Goal: Task Accomplishment & Management: Manage account settings

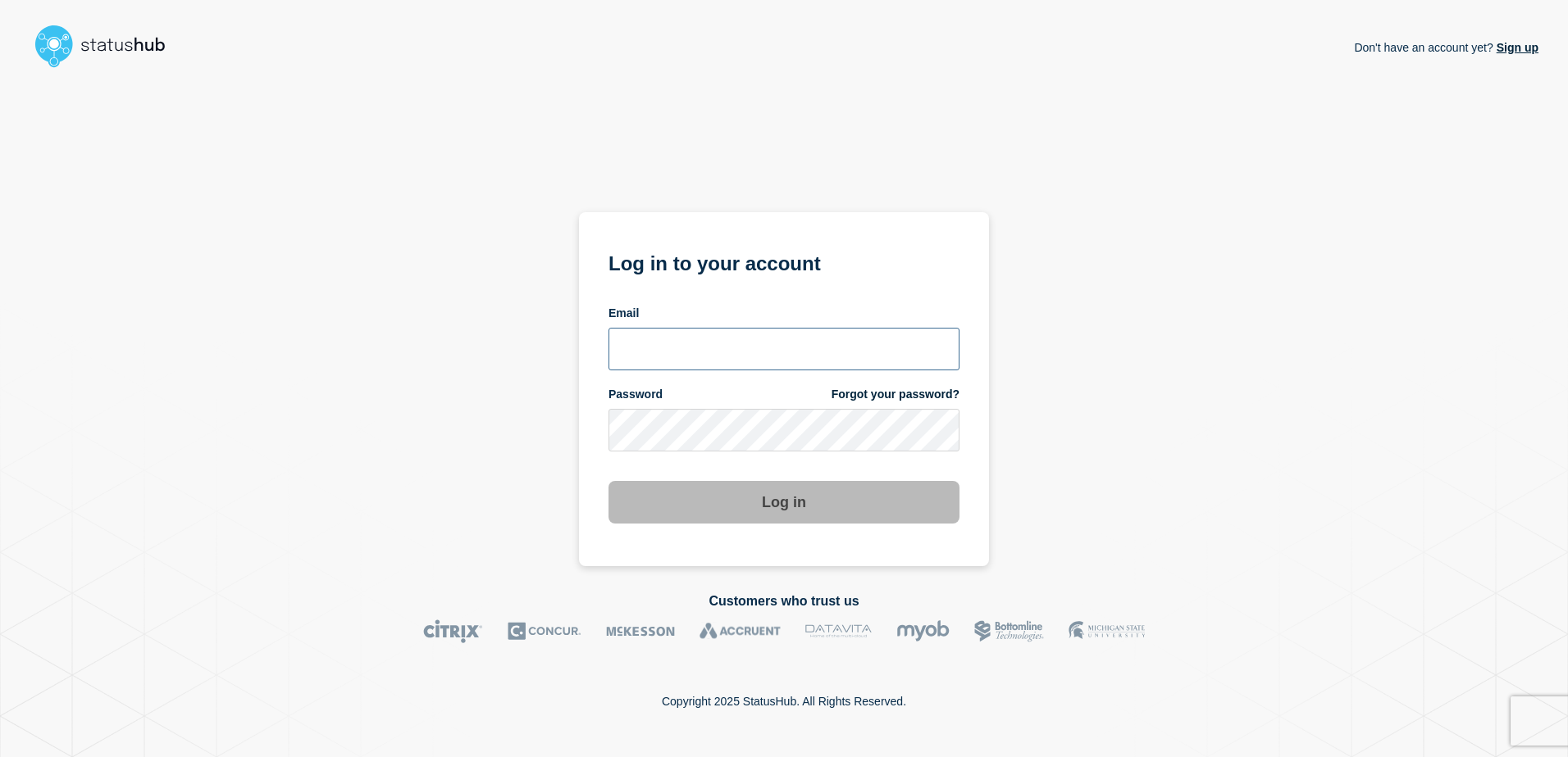
type input "[PERSON_NAME][EMAIL_ADDRESS][PERSON_NAME][DOMAIN_NAME]"
click at [819, 508] on button "Log in" at bounding box center [784, 502] width 351 height 42
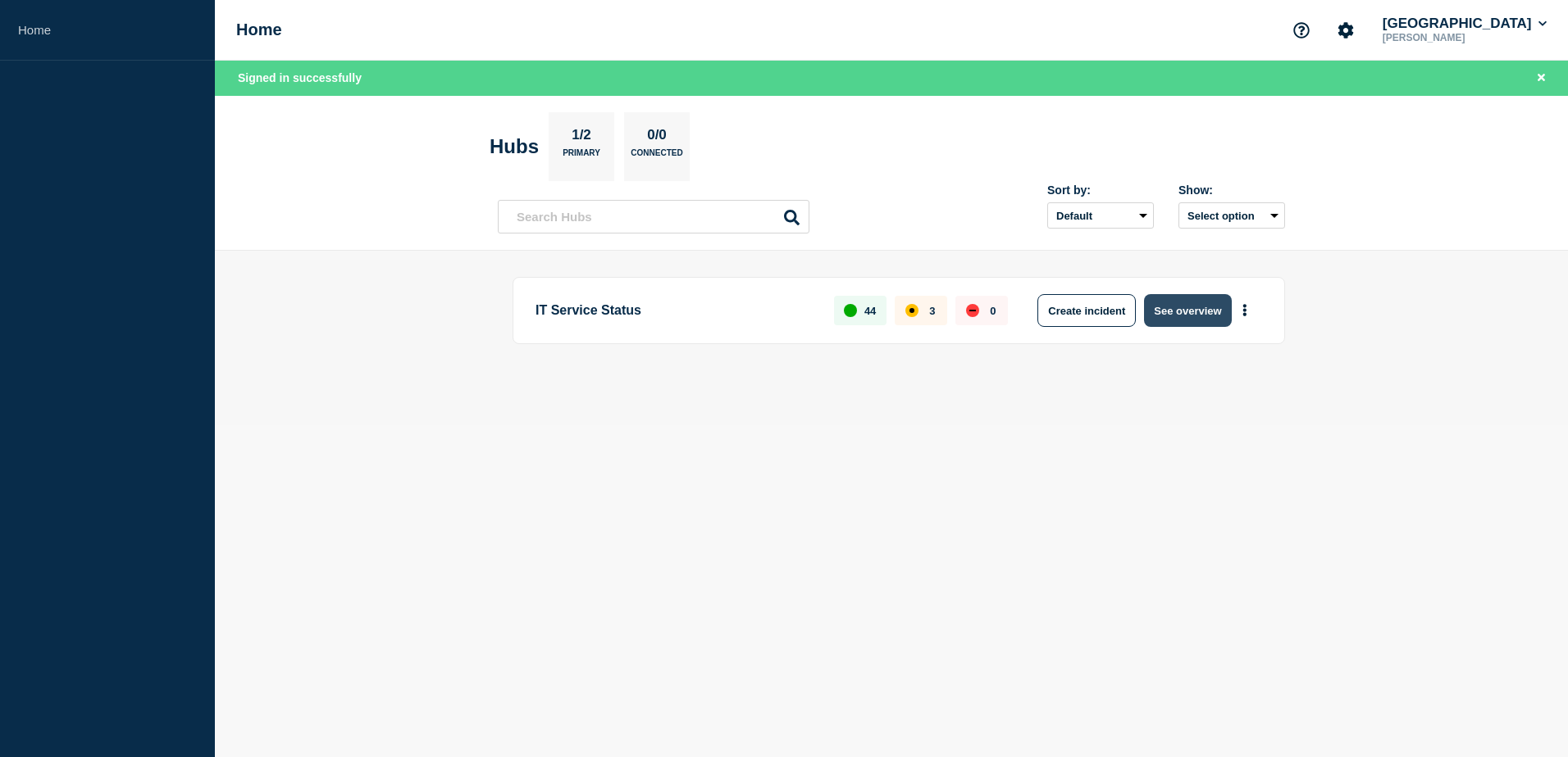
click at [1188, 312] on button "See overview" at bounding box center [1187, 311] width 87 height 33
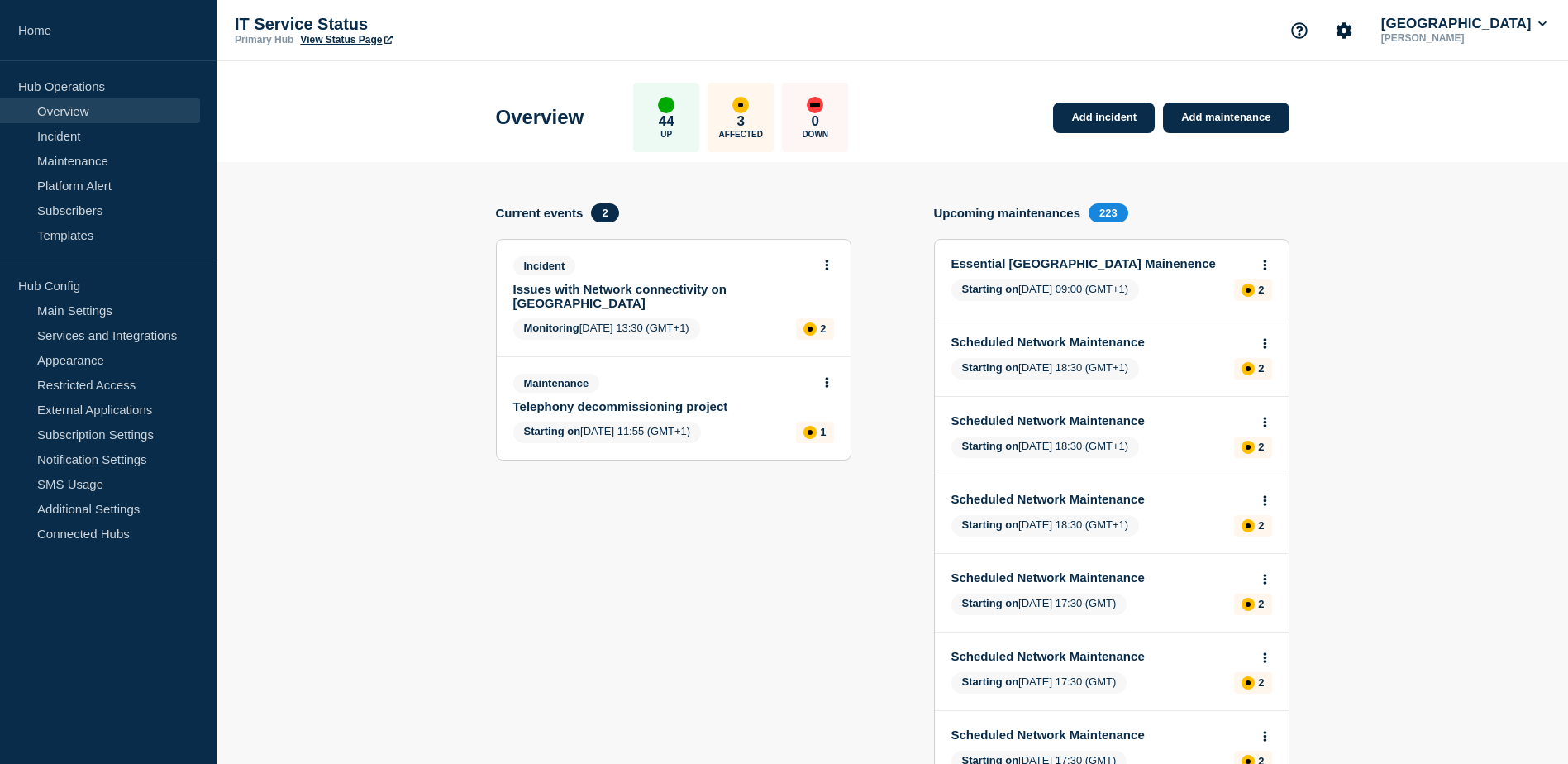
click at [1056, 277] on div "Essential [GEOGRAPHIC_DATA] Mainenence Starting on [DATE] 09:00 (GMT+1) 2" at bounding box center [1111, 279] width 354 height 78
click at [1269, 259] on button at bounding box center [1265, 266] width 14 height 15
click at [1260, 323] on link "Edit maintenance" at bounding box center [1262, 326] width 90 height 14
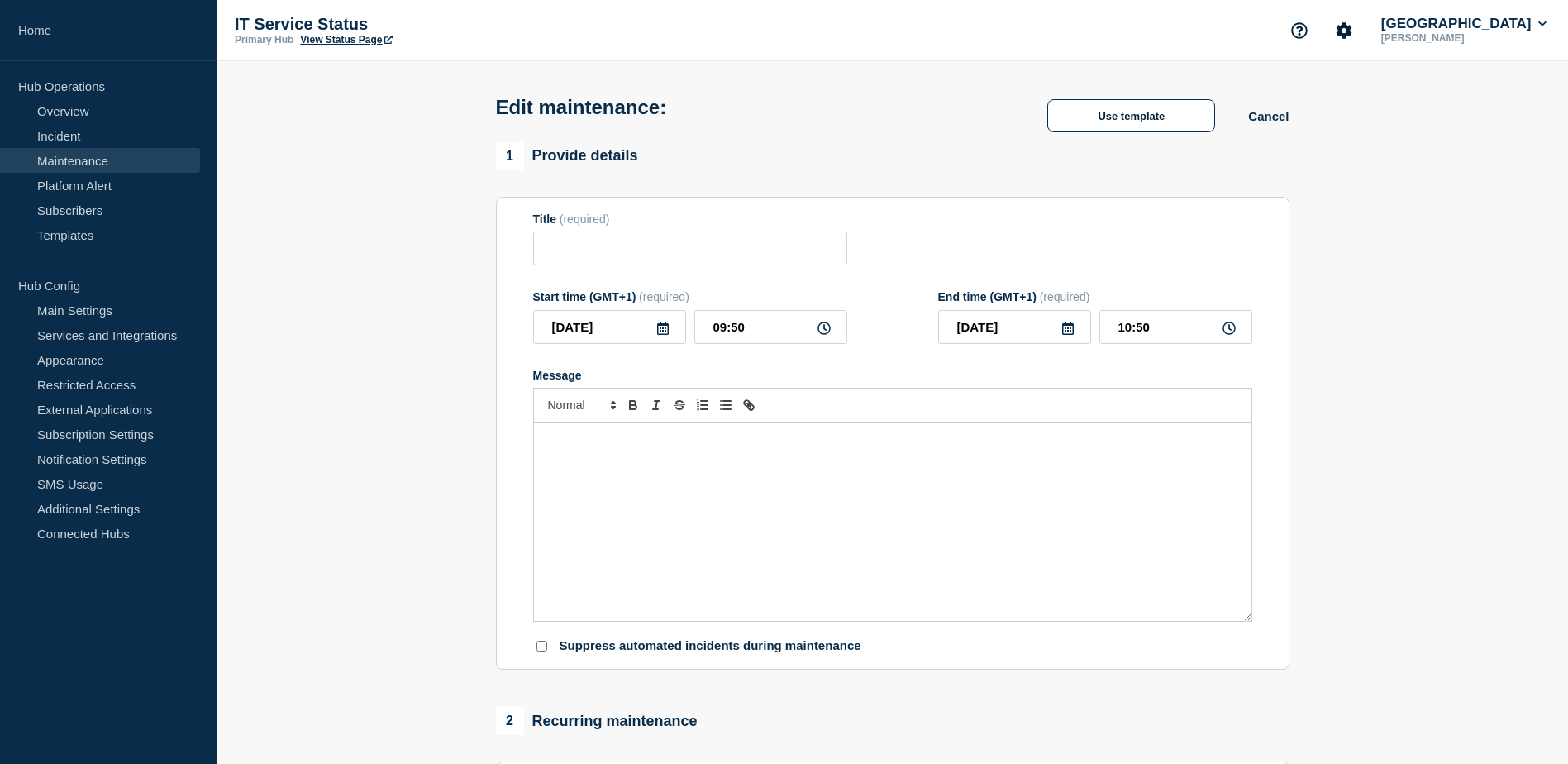
type input "Essential [GEOGRAPHIC_DATA] Mainenence"
type input "[DATE]"
type input "09:00"
type input "[DATE]"
type input "13:00"
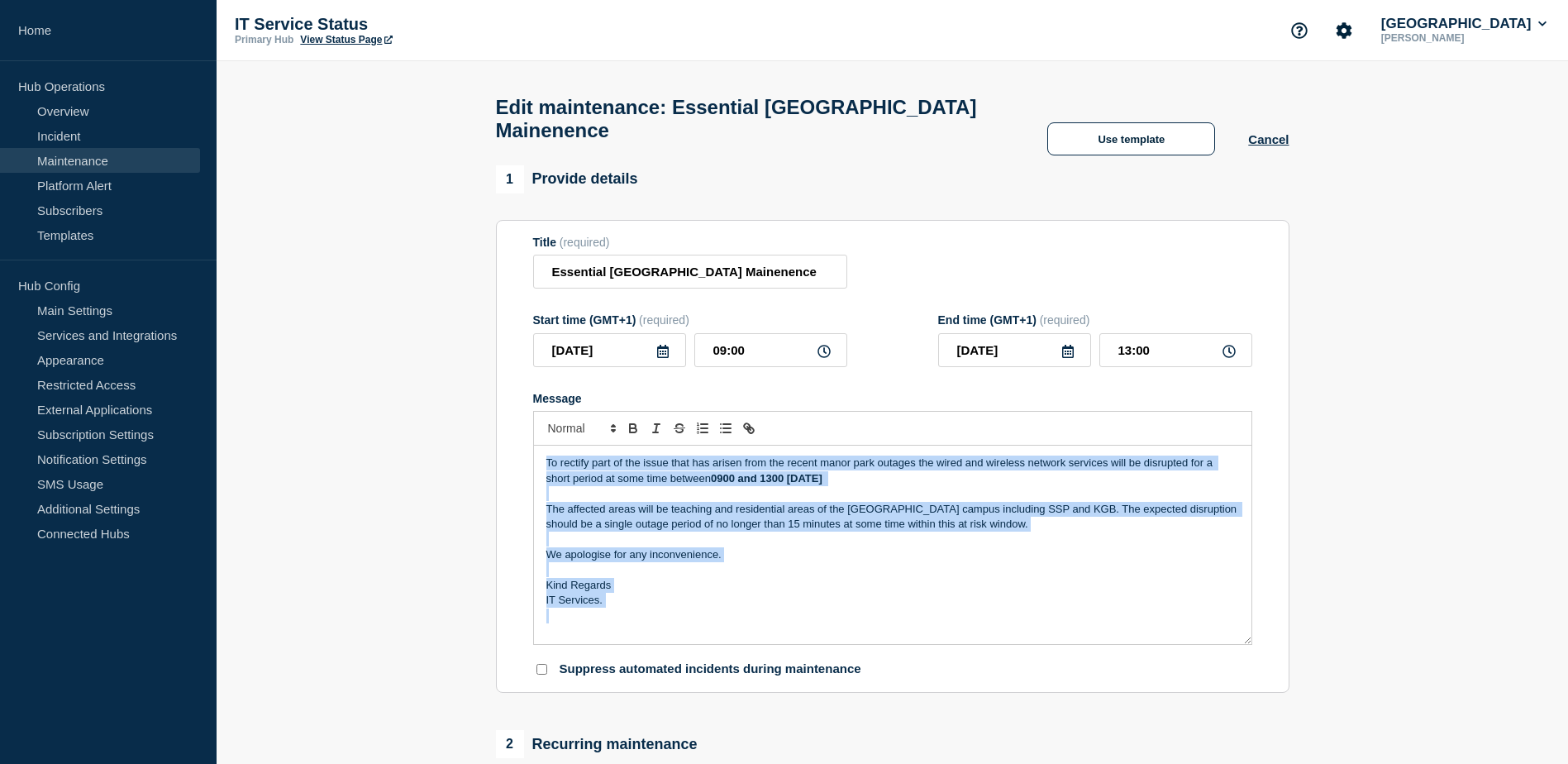
drag, startPoint x: 539, startPoint y: 470, endPoint x: 655, endPoint y: 629, distance: 196.8
click at [655, 629] on div "To rectify part of the issue that has arisen from the recent manor park outages…" at bounding box center [893, 545] width 717 height 198
copy div "To rectify part of the issue that has arisen from the recent manor park outages…"
click at [640, 608] on p "IT Services." at bounding box center [892, 600] width 693 height 15
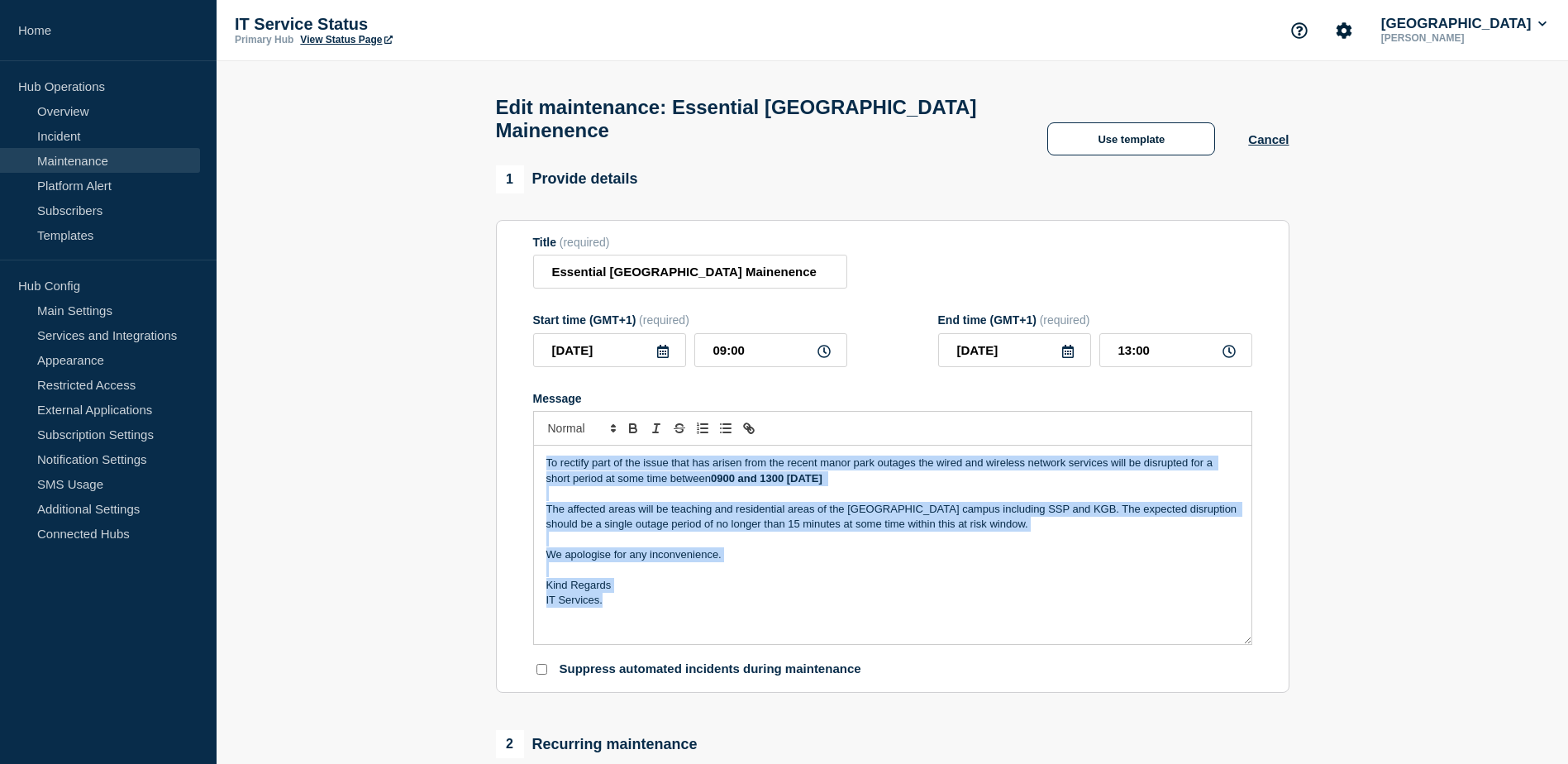
drag, startPoint x: 616, startPoint y: 614, endPoint x: 544, endPoint y: 467, distance: 163.7
click at [544, 467] on div "To rectify part of the issue that has arisen from the recent manor park outages…" at bounding box center [893, 545] width 717 height 198
copy div "To rectify part of the issue that has arisen from the recent manor park outages…"
drag, startPoint x: 540, startPoint y: 474, endPoint x: 548, endPoint y: 475, distance: 8.1
click at [540, 474] on div "To rectify part of the issue that has arisen from the recent manor park outages…" at bounding box center [893, 545] width 717 height 198
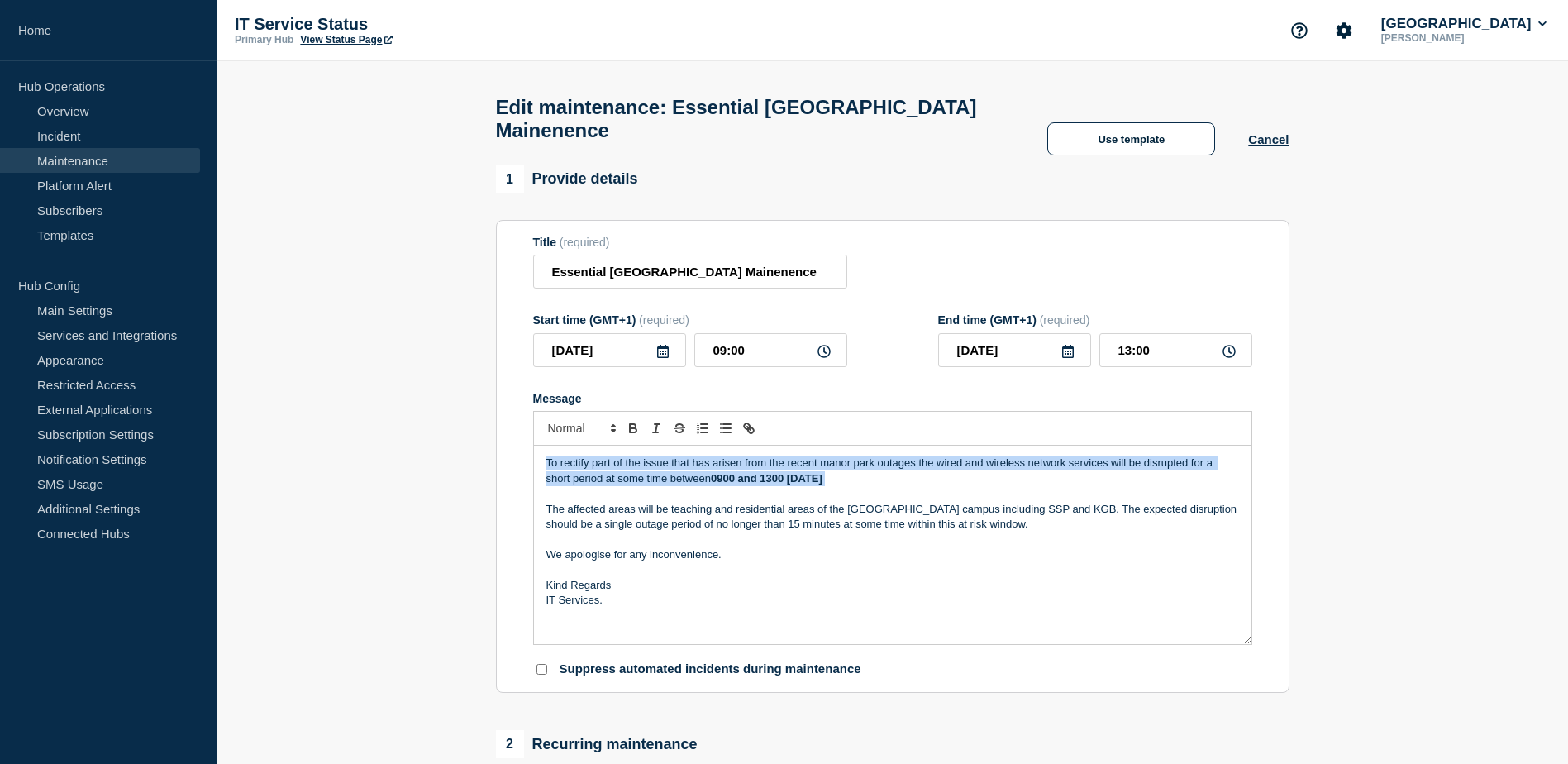
drag, startPoint x: 542, startPoint y: 464, endPoint x: 1002, endPoint y: 492, distance: 460.9
click at [1002, 492] on div "To rectify part of the issue that has arisen from the recent manor park outages…" at bounding box center [893, 545] width 717 height 198
click at [1002, 487] on p "To rectify part of the issue that has arisen from the recent manor park outages…" at bounding box center [892, 471] width 693 height 31
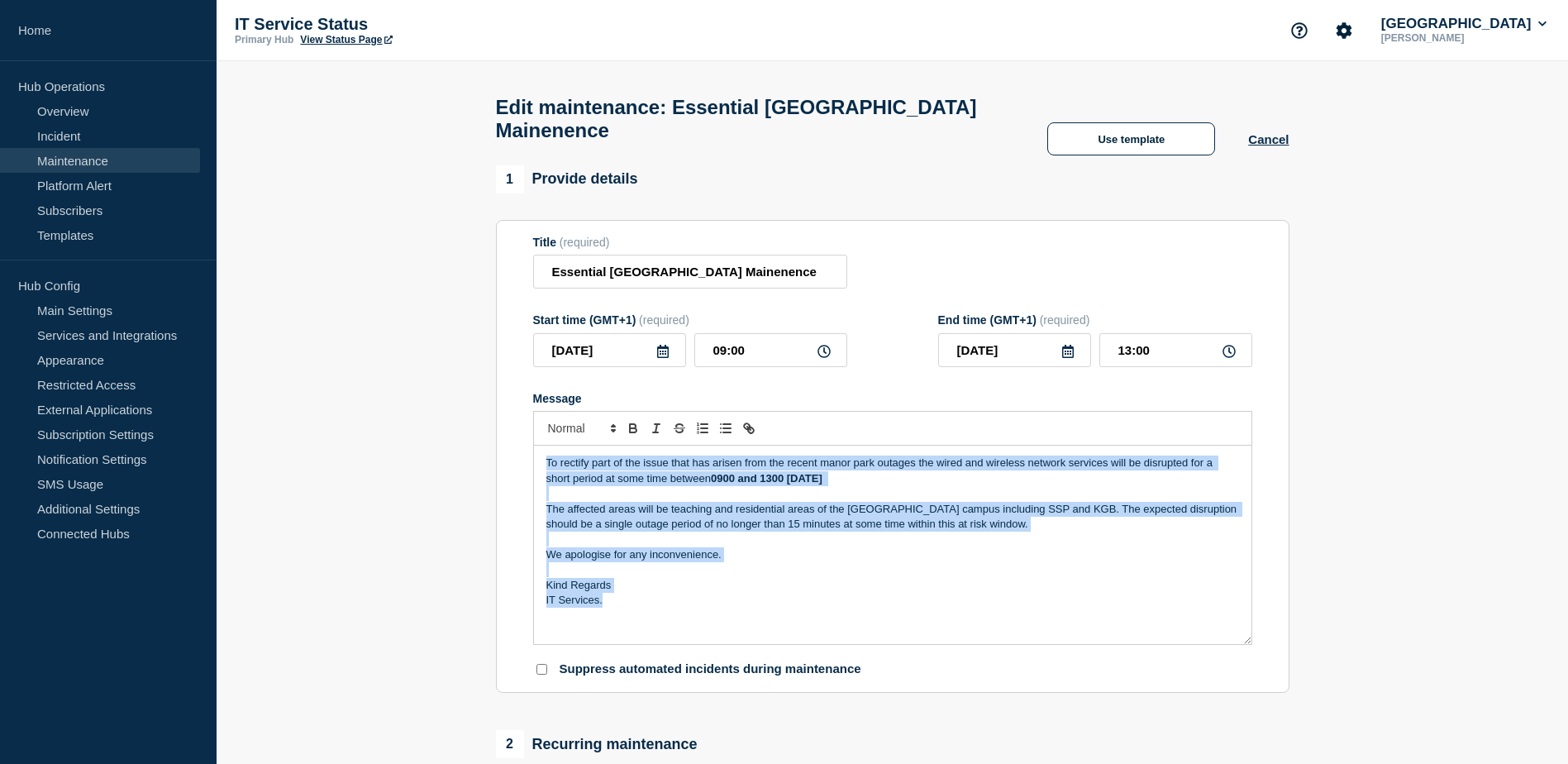
drag, startPoint x: 659, startPoint y: 608, endPoint x: 538, endPoint y: 460, distance: 191.2
click at [538, 460] on div "To rectify part of the issue that has arisen from the recent manor park outages…" at bounding box center [893, 545] width 717 height 198
copy div "To rectify part of the issue that has arisen from the recent manor park outages…"
click at [1260, 147] on button "Cancel" at bounding box center [1268, 140] width 41 height 15
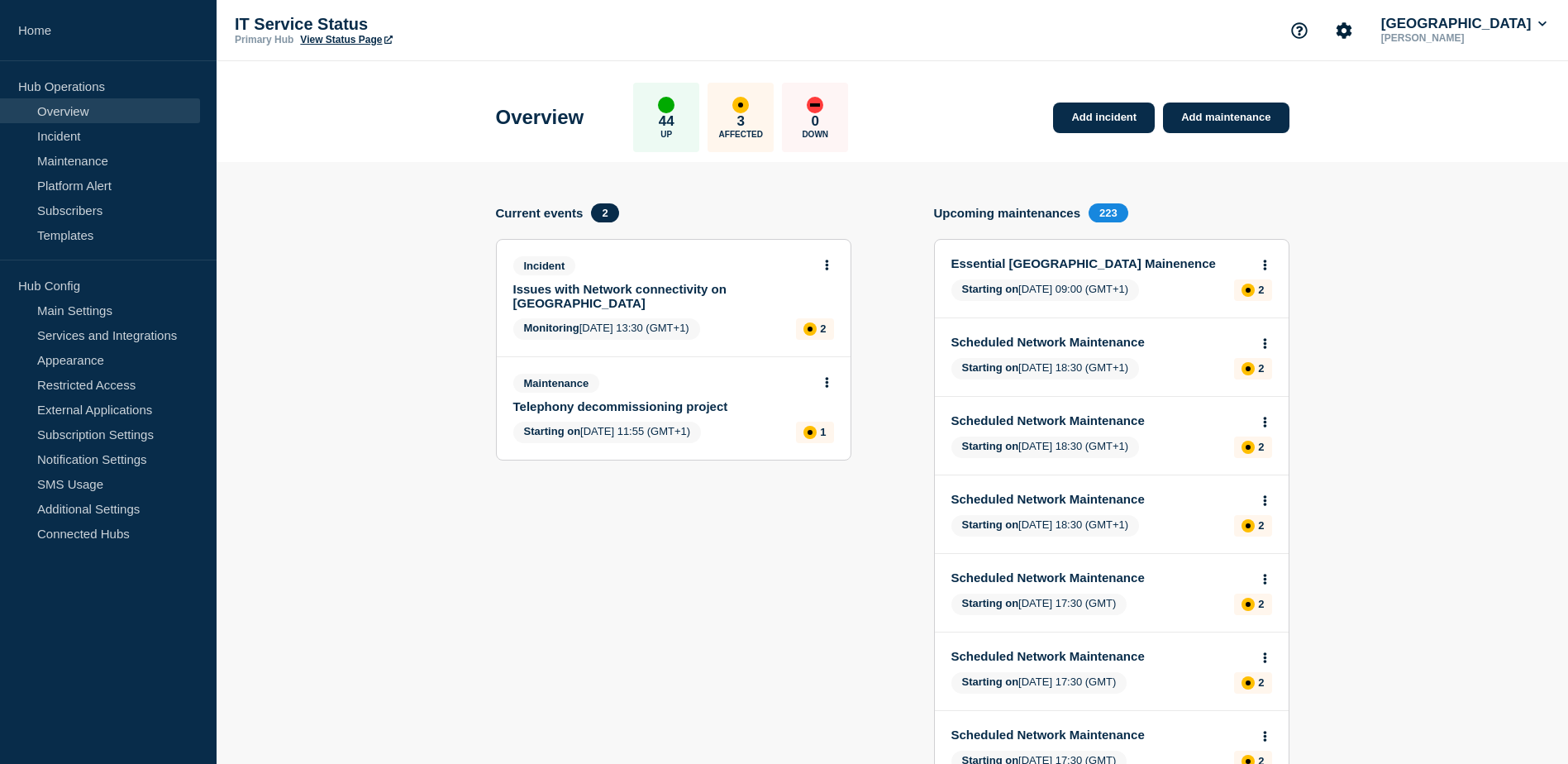
click at [1101, 259] on link "Essential [GEOGRAPHIC_DATA] Mainenence" at bounding box center [1100, 264] width 298 height 15
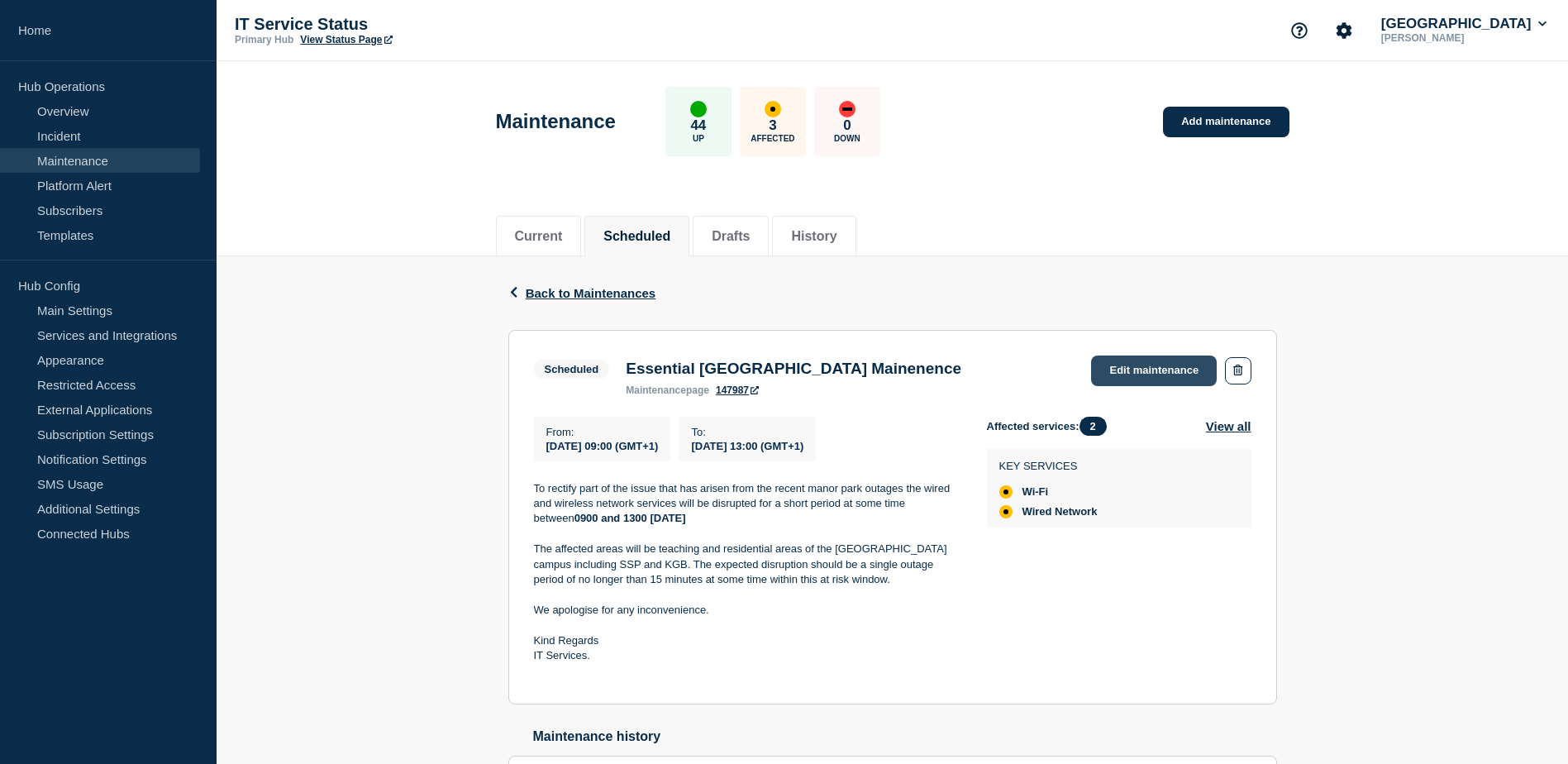
click at [1188, 373] on link "Edit maintenance" at bounding box center [1154, 371] width 126 height 31
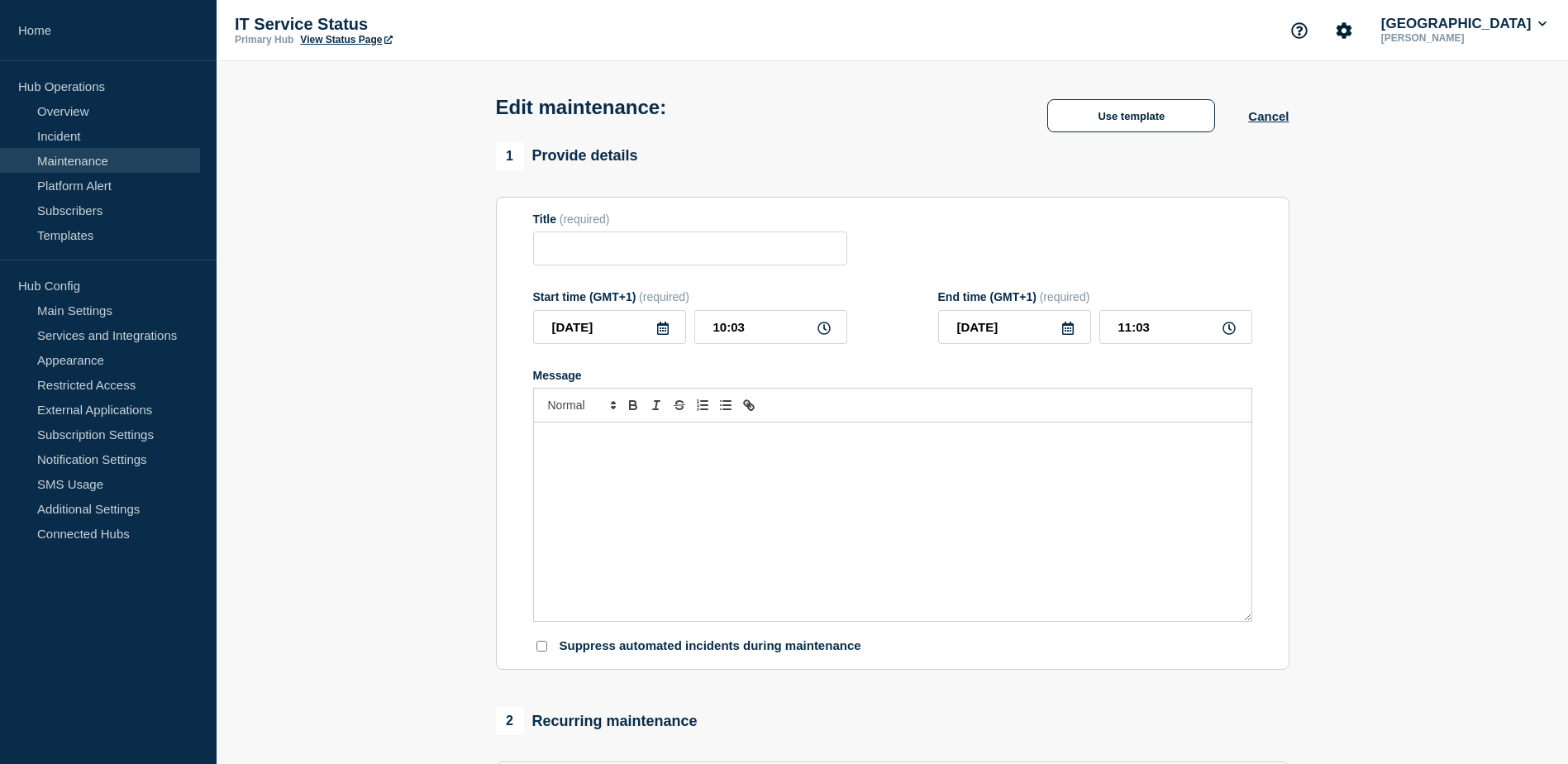
type input "Essential [GEOGRAPHIC_DATA] Mainenence"
type input "[DATE]"
type input "09:00"
type input "[DATE]"
type input "13:00"
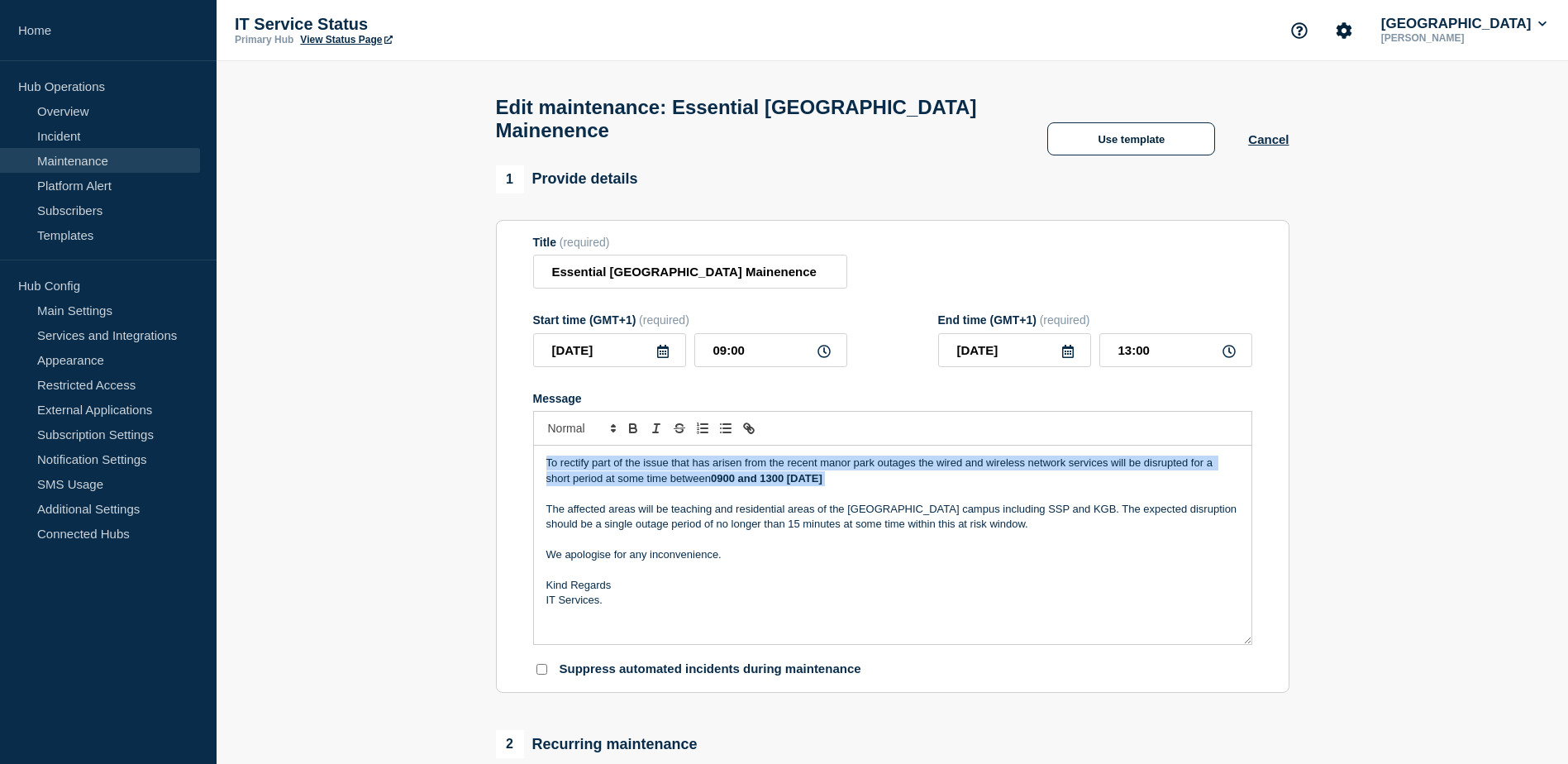
drag, startPoint x: 543, startPoint y: 469, endPoint x: 913, endPoint y: 492, distance: 370.7
click at [913, 492] on div "To rectify part of the issue that has arisen from the recent manor park outages…" at bounding box center [893, 545] width 717 height 198
copy p "To rectify part of the issue that has arisen from the recent manor park outages…"
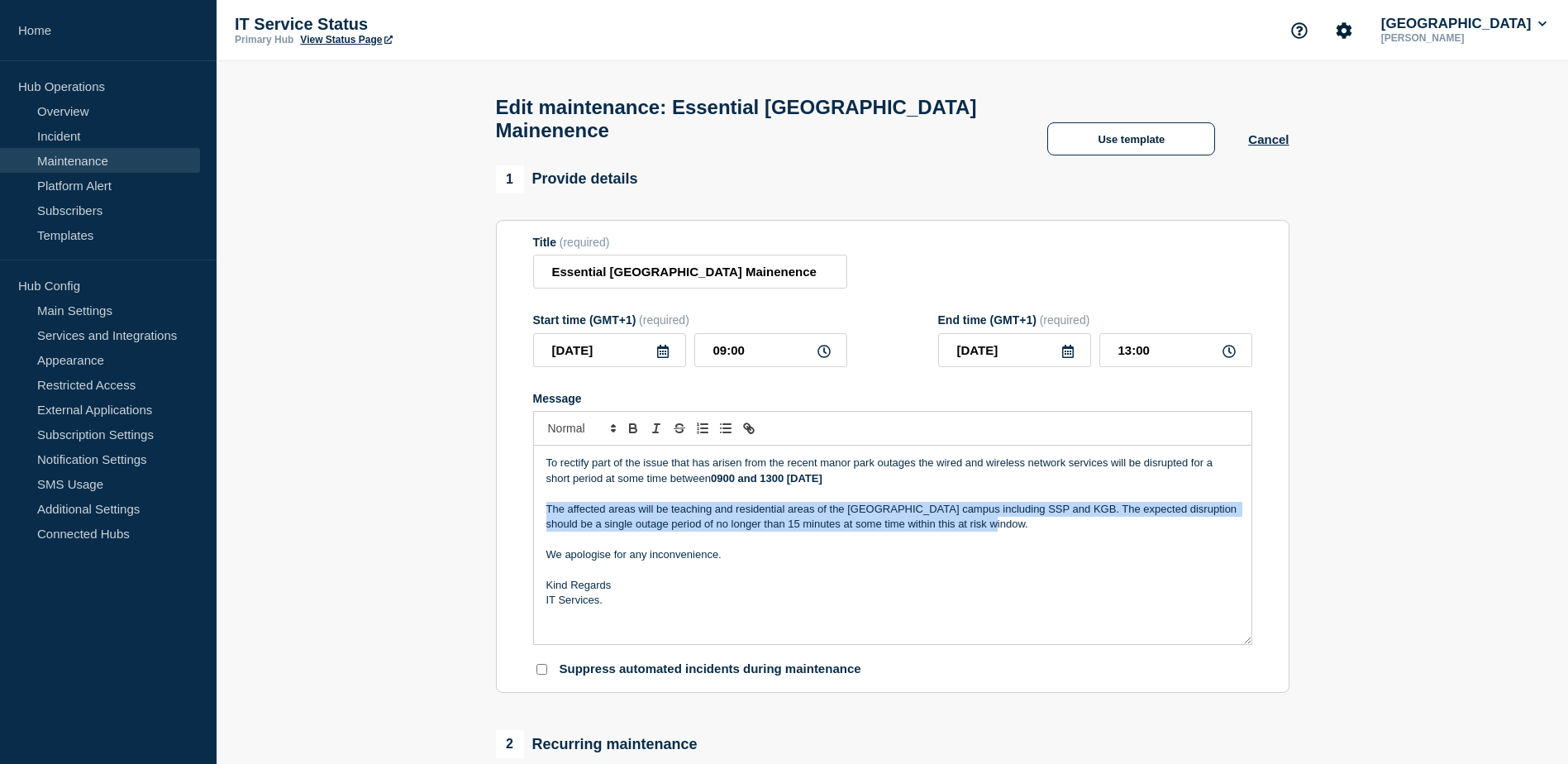
drag, startPoint x: 543, startPoint y: 516, endPoint x: 1026, endPoint y: 526, distance: 483.1
click at [1026, 526] on div "To rectify part of the issue that has arisen from the recent manor park outages…" at bounding box center [893, 545] width 717 height 198
copy p "The affected areas will be teaching and residential areas of the [GEOGRAPHIC_DA…"
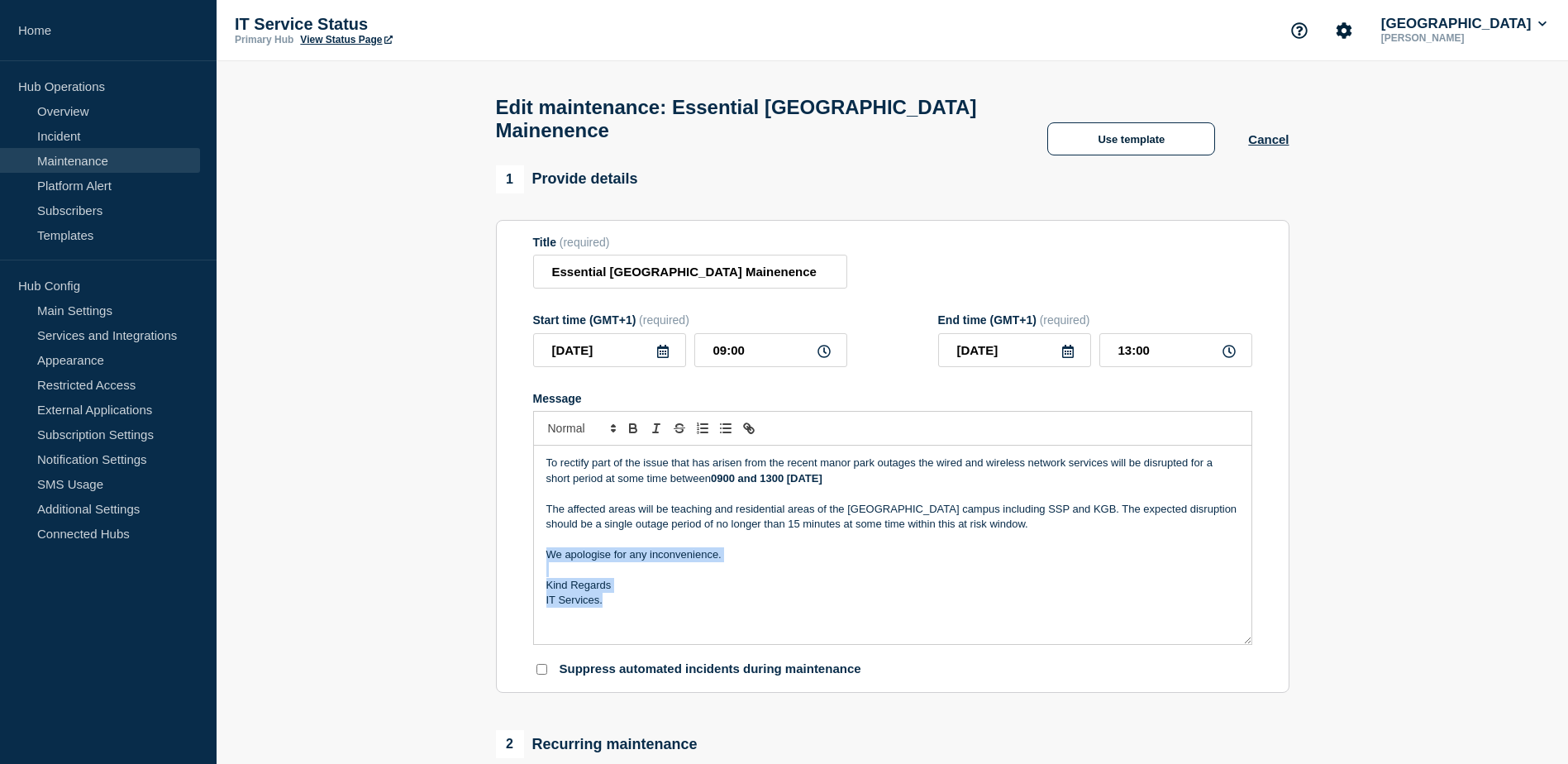
drag, startPoint x: 545, startPoint y: 556, endPoint x: 633, endPoint y: 604, distance: 100.2
click at [633, 604] on div "To rectify part of the issue that has arisen from the recent manor park outages…" at bounding box center [893, 545] width 717 height 198
copy div "We apologise for any inconvenience. Kind Regards IT Services."
click at [792, 639] on div "To rectify part of the issue that has arisen from the recent manor park outages…" at bounding box center [893, 545] width 717 height 198
click at [1266, 147] on button "Cancel" at bounding box center [1268, 140] width 41 height 15
